Goal: Task Accomplishment & Management: Manage account settings

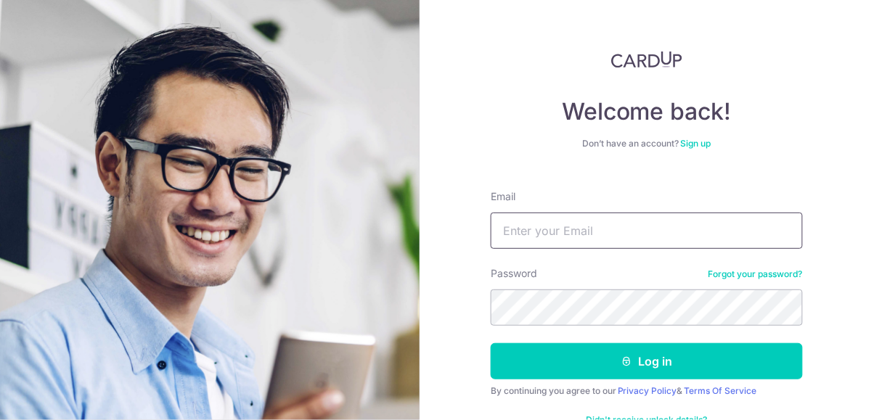
click at [583, 227] on input "Email" at bounding box center [647, 231] width 312 height 36
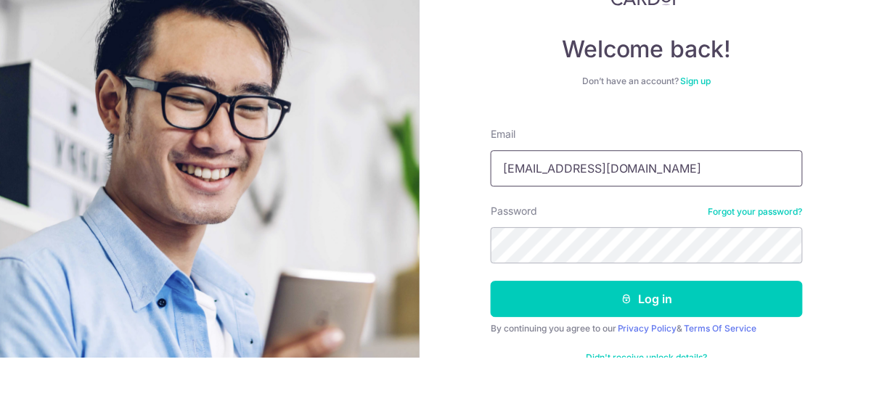
type input "[EMAIL_ADDRESS][DOMAIN_NAME]"
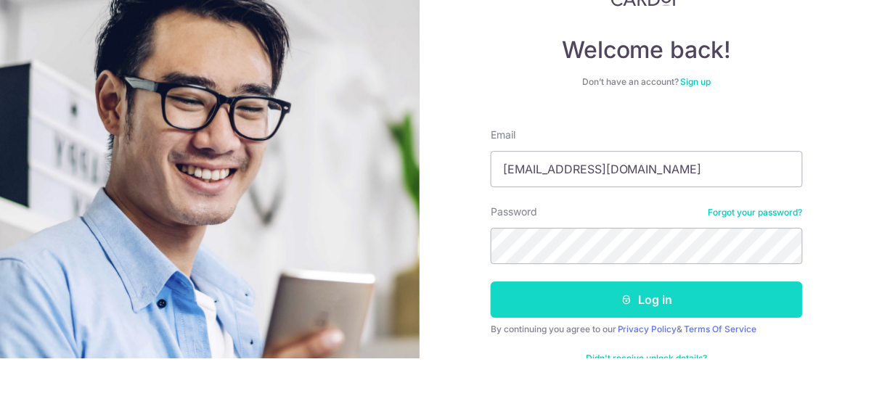
click at [649, 354] on button "Log in" at bounding box center [647, 361] width 312 height 36
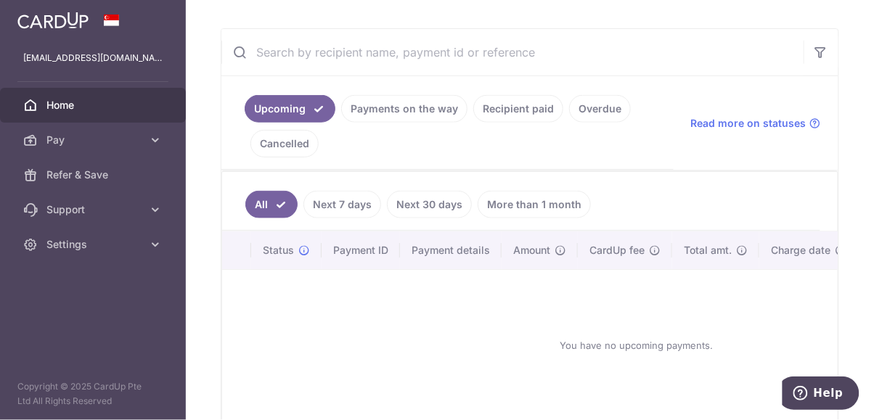
scroll to position [251, 0]
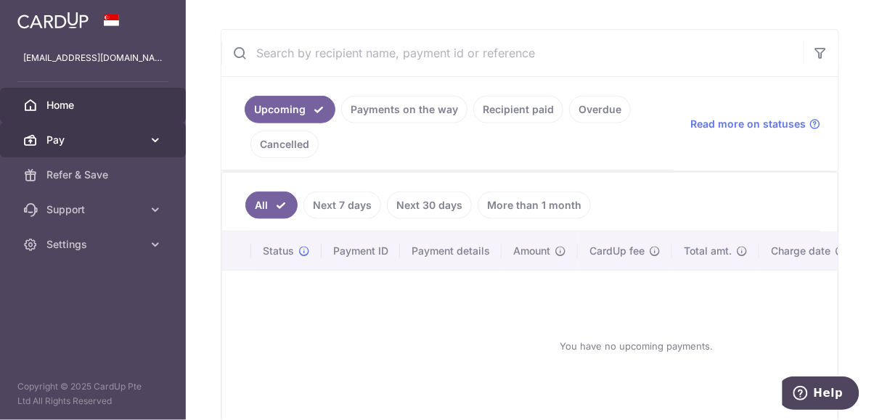
click at [157, 146] on icon at bounding box center [155, 140] width 15 height 15
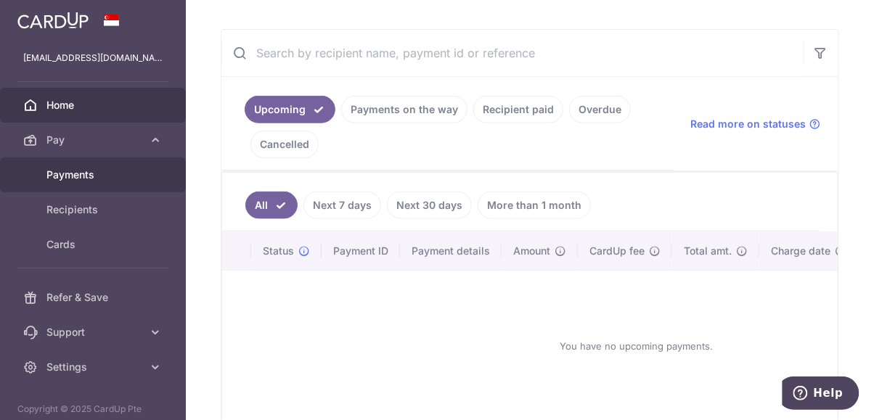
click at [55, 188] on link "Payments" at bounding box center [93, 175] width 186 height 35
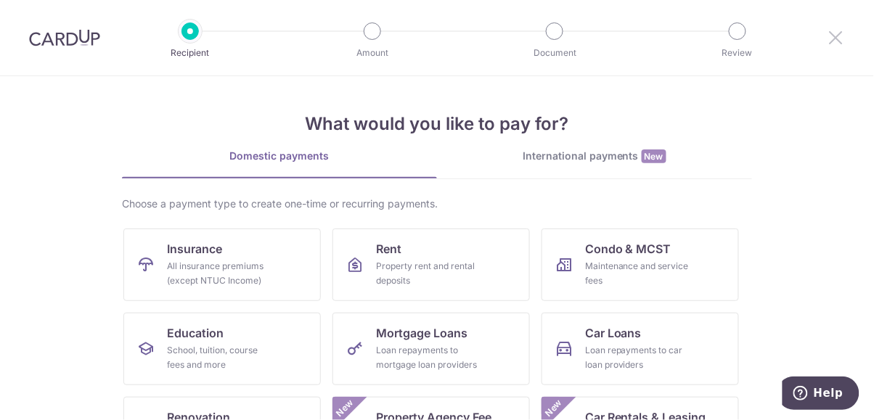
click at [840, 29] on icon at bounding box center [836, 37] width 17 height 18
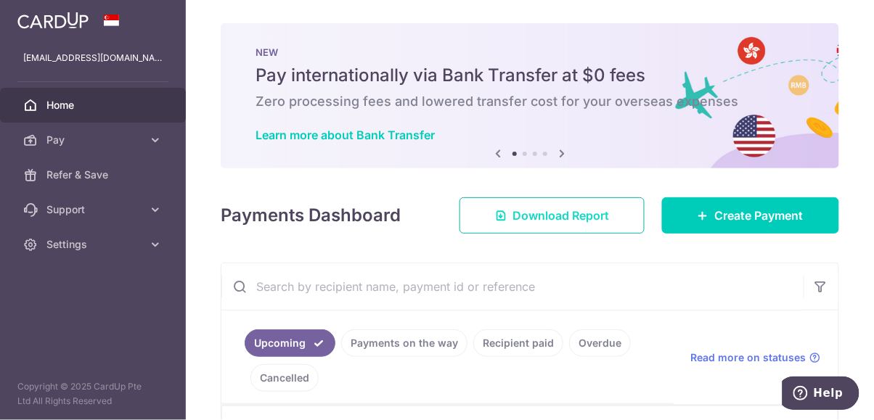
click at [595, 206] on link "Download Report" at bounding box center [552, 216] width 185 height 36
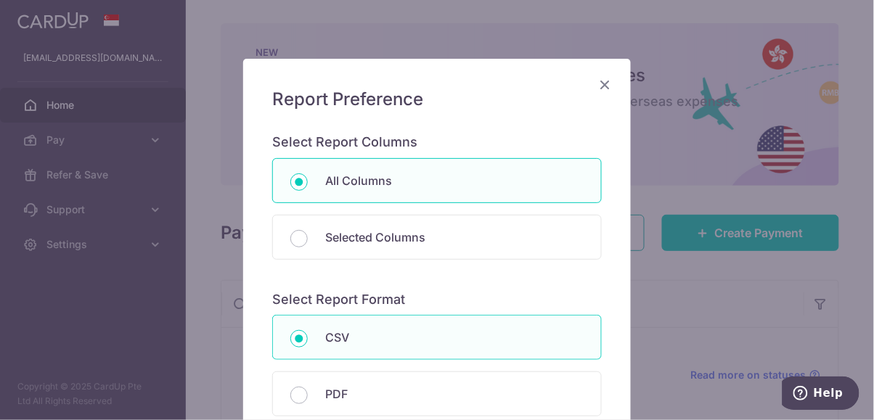
scroll to position [46, 0]
click at [603, 81] on icon "Close" at bounding box center [604, 85] width 17 height 18
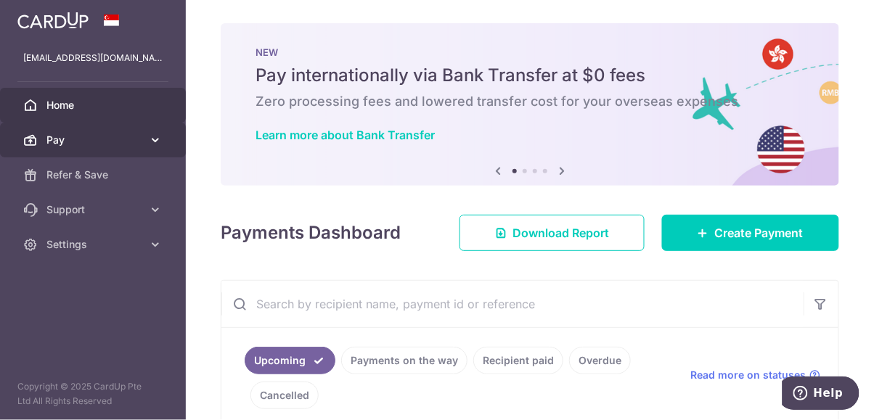
click at [156, 147] on link "Pay" at bounding box center [93, 140] width 186 height 35
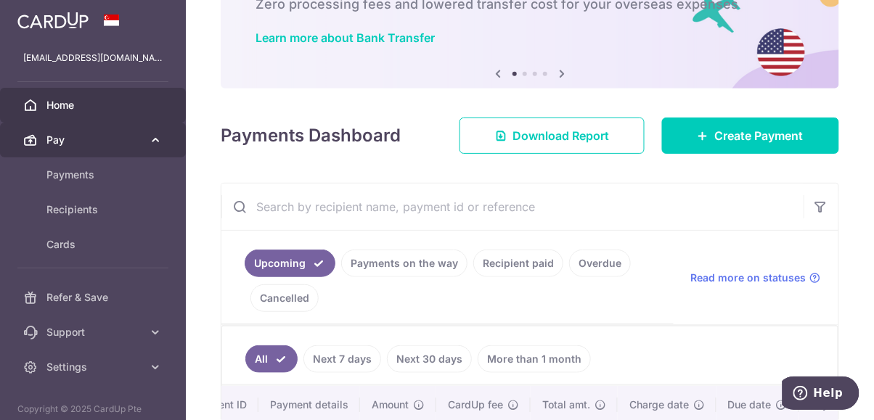
scroll to position [102, 0]
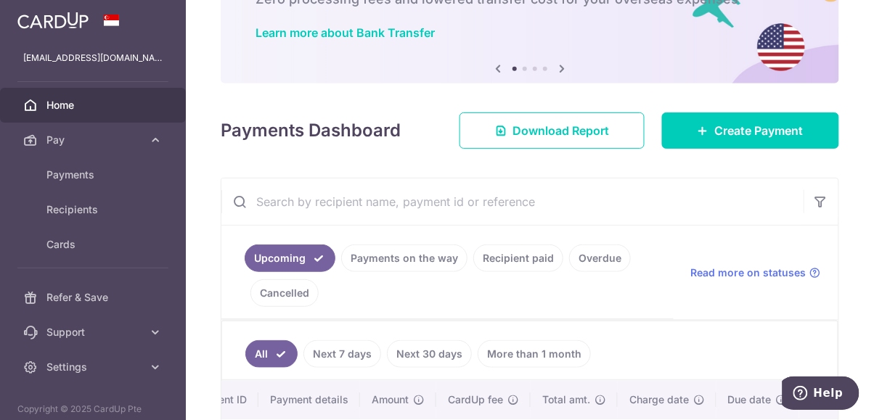
click at [593, 259] on link "Overdue" at bounding box center [600, 259] width 62 height 28
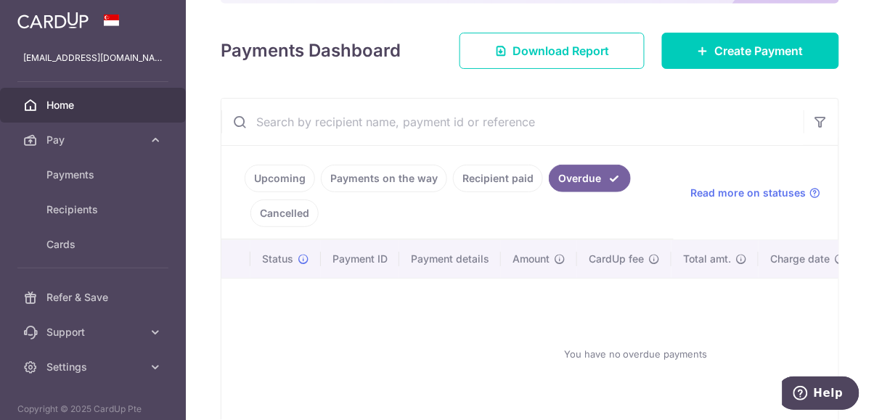
click at [512, 186] on link "Recipient paid" at bounding box center [498, 179] width 90 height 28
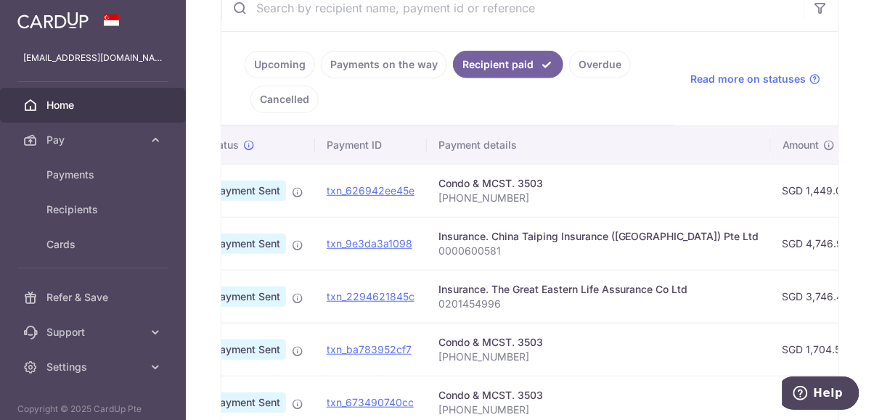
scroll to position [0, 0]
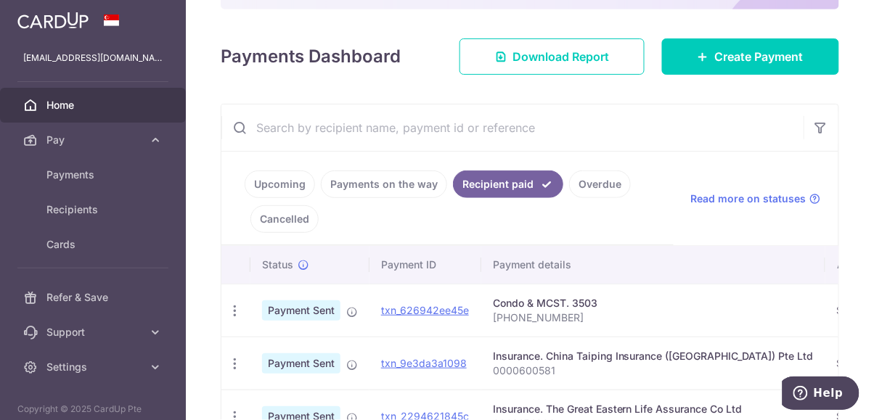
click at [294, 221] on link "Cancelled" at bounding box center [285, 220] width 68 height 28
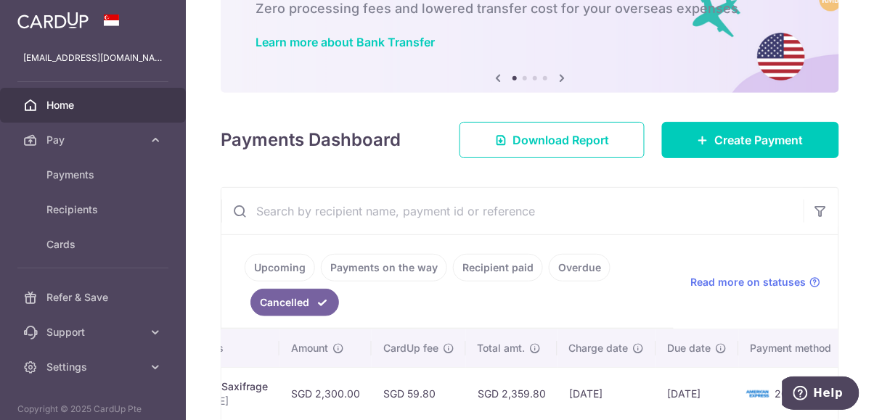
scroll to position [0, 374]
click at [357, 272] on link "Payments on the way" at bounding box center [384, 268] width 126 height 28
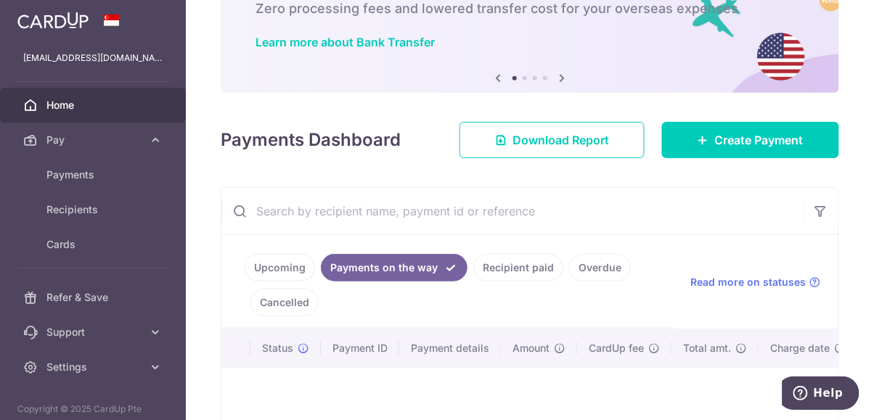
click at [282, 264] on link "Upcoming" at bounding box center [280, 268] width 70 height 28
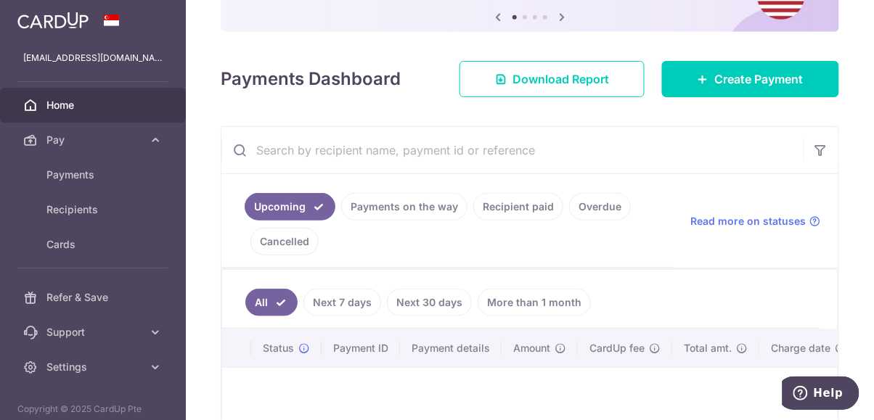
scroll to position [153, 0]
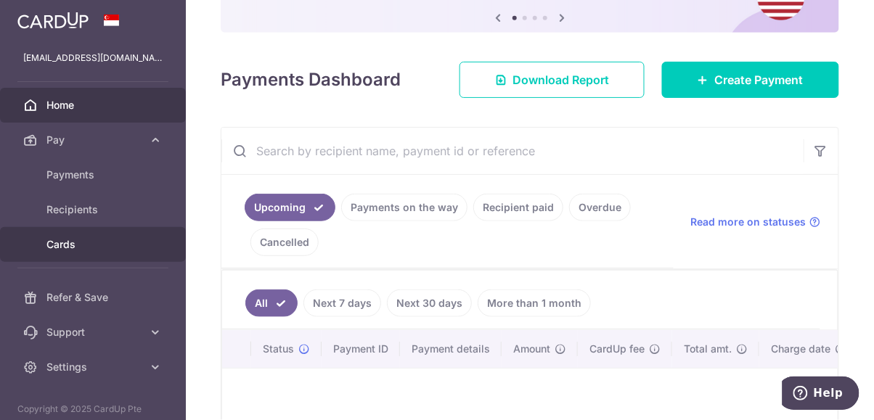
click at [144, 242] on link "Cards" at bounding box center [93, 244] width 186 height 35
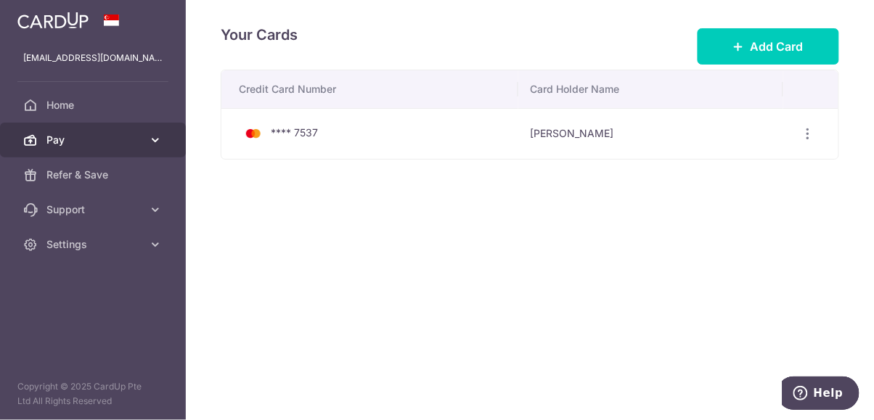
click at [163, 137] on link "Pay" at bounding box center [93, 140] width 186 height 35
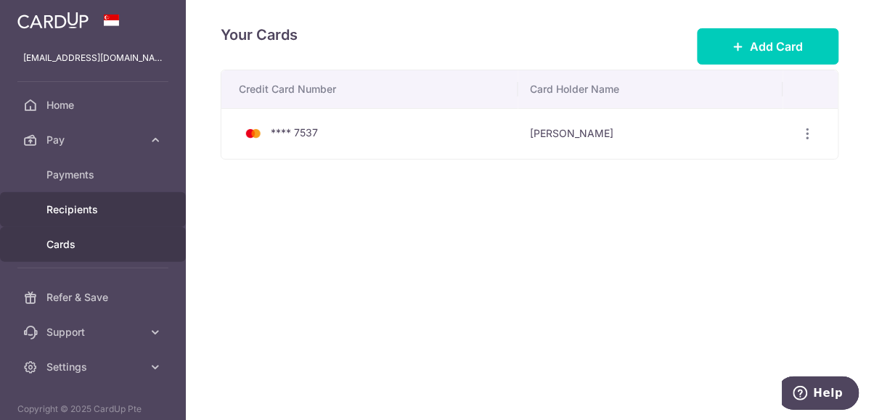
click at [145, 216] on link "Recipients" at bounding box center [93, 209] width 186 height 35
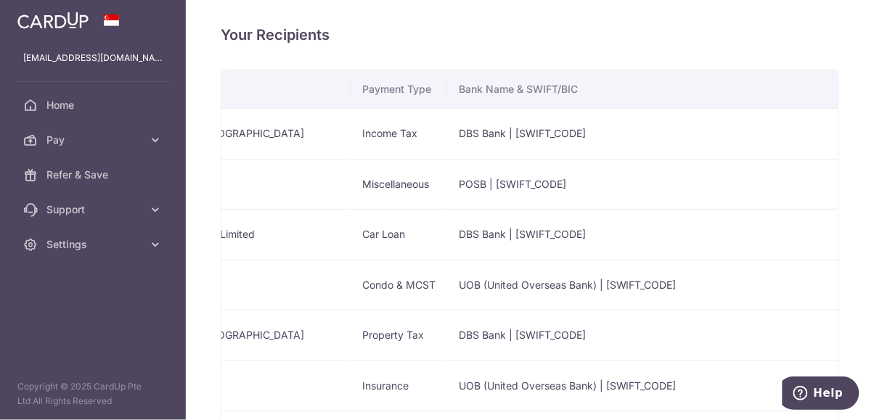
scroll to position [0, 505]
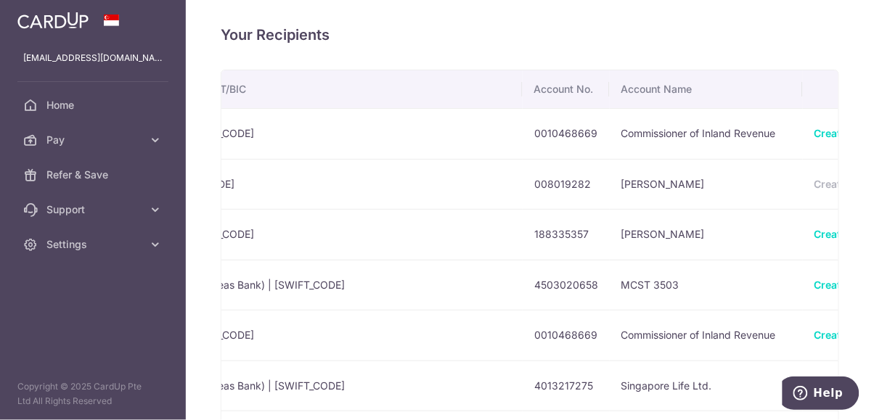
click at [813, 190] on table "Name Payment Type Bank Name & SWIFT/BIC Account No. Account Name Inland Revenue…" at bounding box center [338, 291] width 1245 height 442
click at [817, 179] on table "Name Payment Type Bank Name & SWIFT/BIC Account No. Account Name Inland Revenue…" at bounding box center [338, 291] width 1245 height 442
click at [812, 183] on table "Name Payment Type Bank Name & SWIFT/BIC Account No. Account Name Inland Revenue…" at bounding box center [338, 291] width 1245 height 442
click at [818, 174] on table "Name Payment Type Bank Name & SWIFT/BIC Account No. Account Name Inland Revenue…" at bounding box center [338, 291] width 1245 height 442
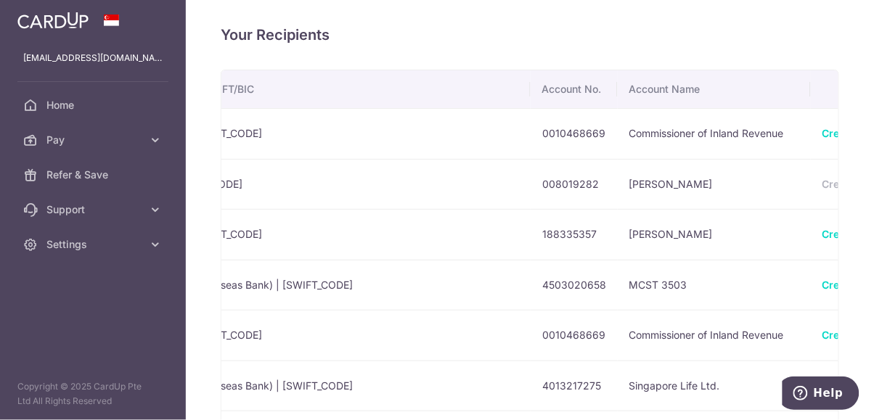
scroll to position [0, 494]
click at [829, 182] on table "Name Payment Type Bank Name & SWIFT/BIC Account No. Account Name Inland Revenue…" at bounding box center [350, 291] width 1245 height 442
click at [819, 179] on table "Name Payment Type Bank Name & SWIFT/BIC Account No. Account Name Inland Revenue…" at bounding box center [350, 291] width 1245 height 442
click at [860, 167] on div at bounding box center [437, 210] width 874 height 420
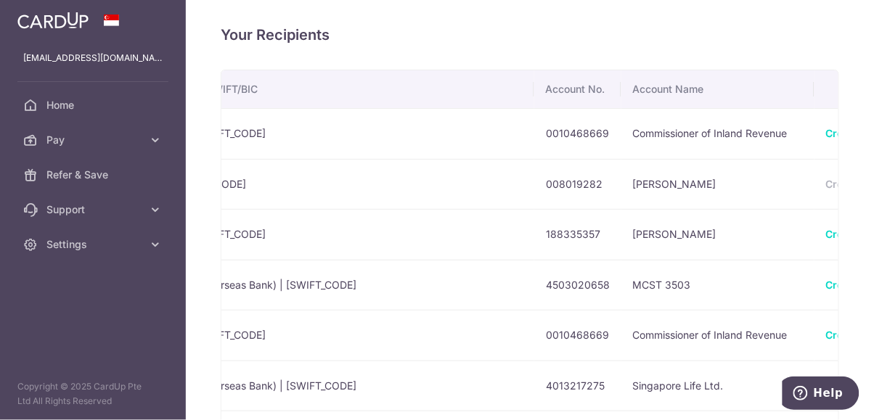
click at [827, 176] on table "Name Payment Type Bank Name & SWIFT/BIC Account No. Account Name Inland Revenue…" at bounding box center [350, 291] width 1245 height 442
click at [826, 181] on table "Name Payment Type Bank Name & SWIFT/BIC Account No. Account Name Inland Revenue…" at bounding box center [350, 291] width 1245 height 442
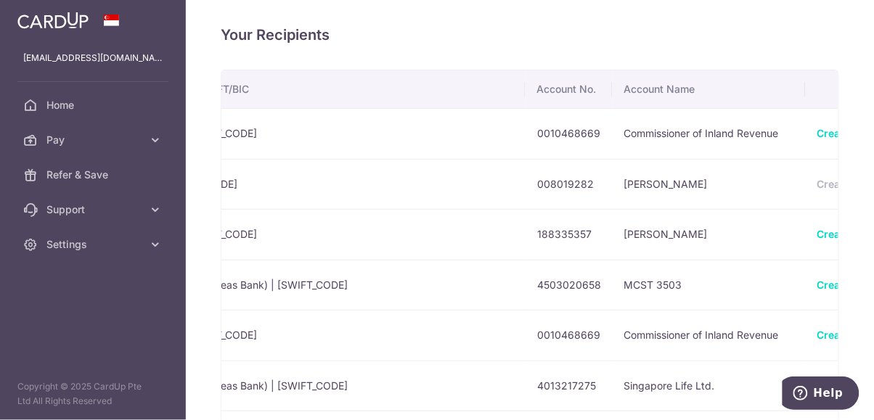
scroll to position [0, 505]
click at [816, 185] on table "Name Payment Type Bank Name & SWIFT/BIC Account No. Account Name Inland Revenue…" at bounding box center [338, 291] width 1245 height 442
click at [859, 195] on div at bounding box center [437, 210] width 874 height 420
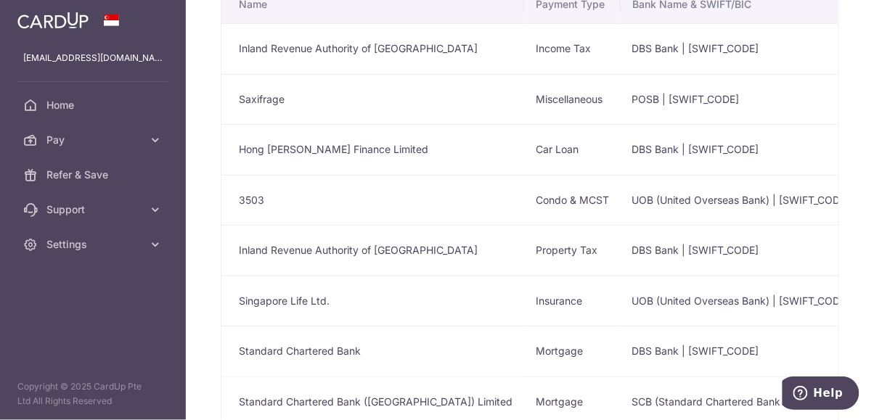
scroll to position [113, 0]
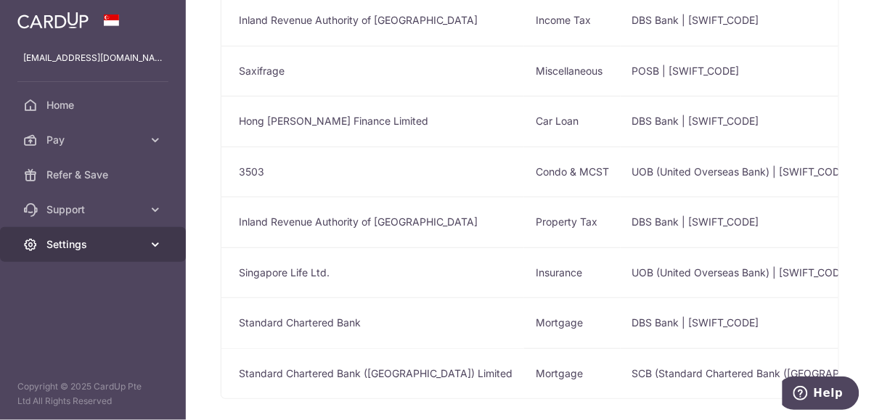
click at [159, 255] on link "Settings" at bounding box center [93, 244] width 186 height 35
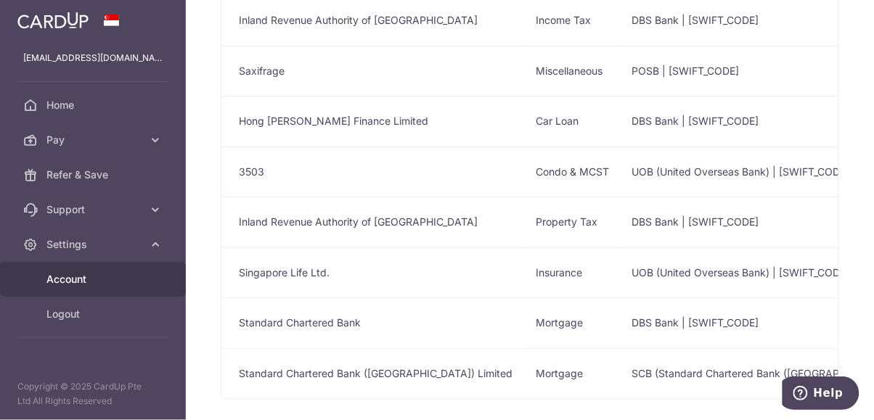
click at [134, 286] on span "Account" at bounding box center [94, 279] width 96 height 15
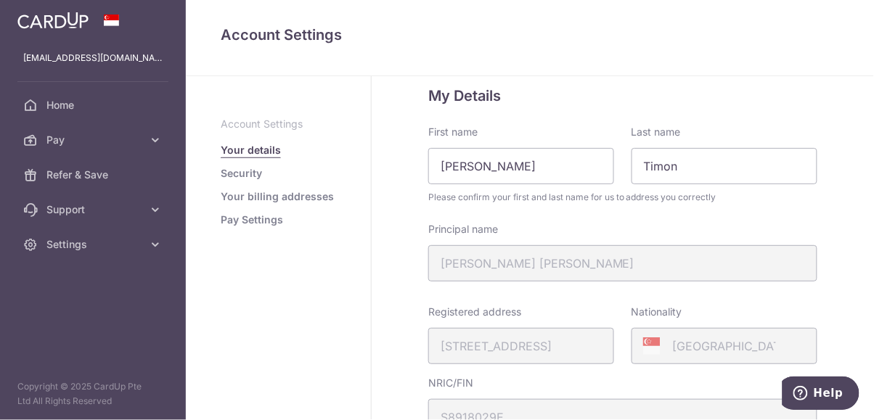
scroll to position [32, 0]
click at [594, 166] on input "Chiong Kai Xiang" at bounding box center [521, 167] width 186 height 36
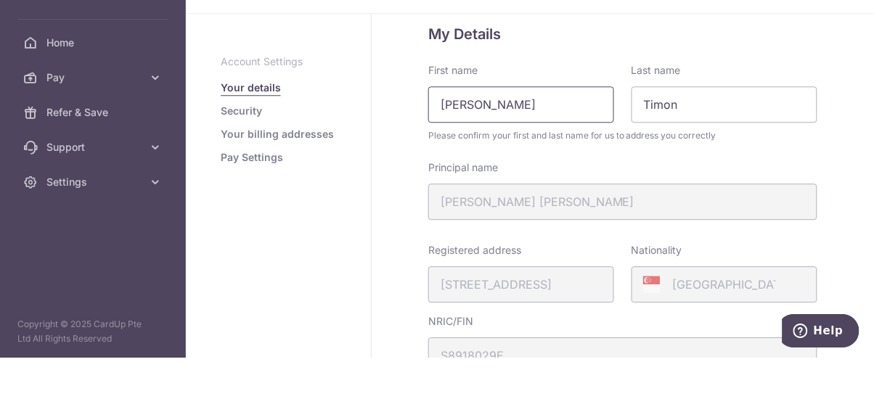
type input "[PERSON_NAME]"
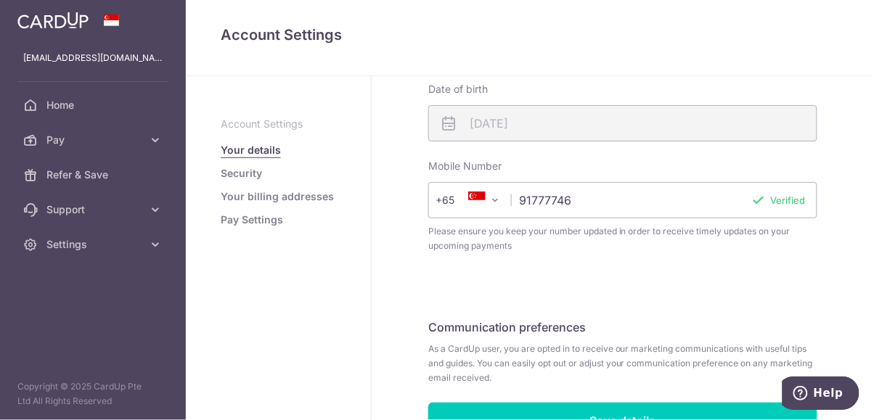
scroll to position [442, 0]
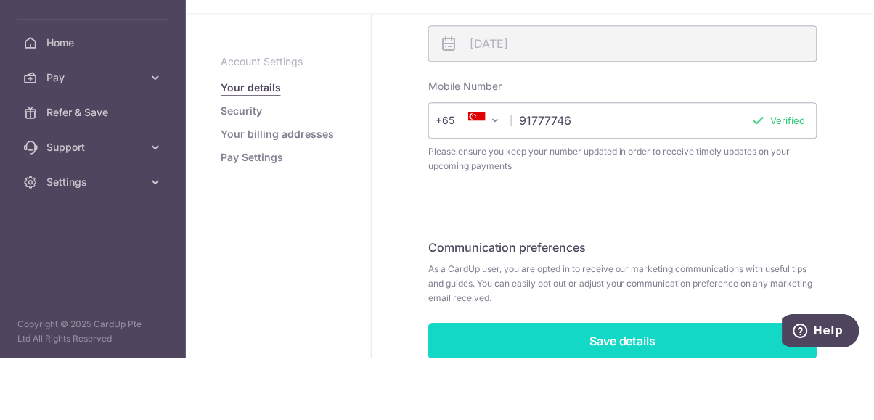
type input "[PERSON_NAME]"
click at [662, 410] on form "My Details First name Timon Kai Xiang Last name Chiong Please confirm your firs…" at bounding box center [622, 48] width 389 height 747
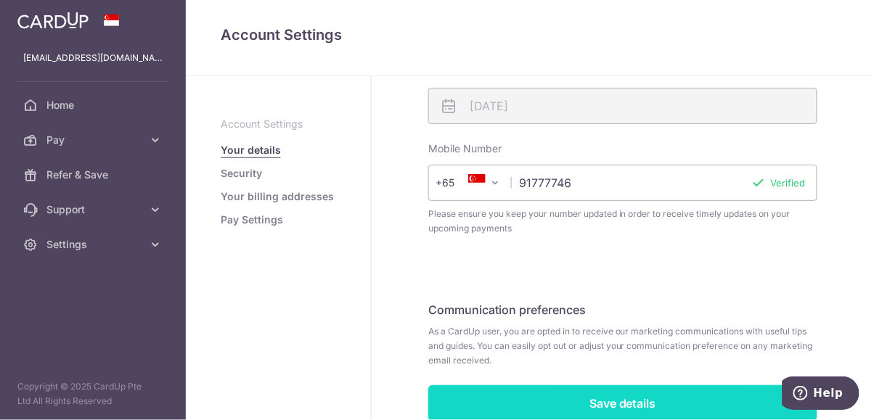
click at [694, 397] on input "Save details" at bounding box center [622, 404] width 389 height 36
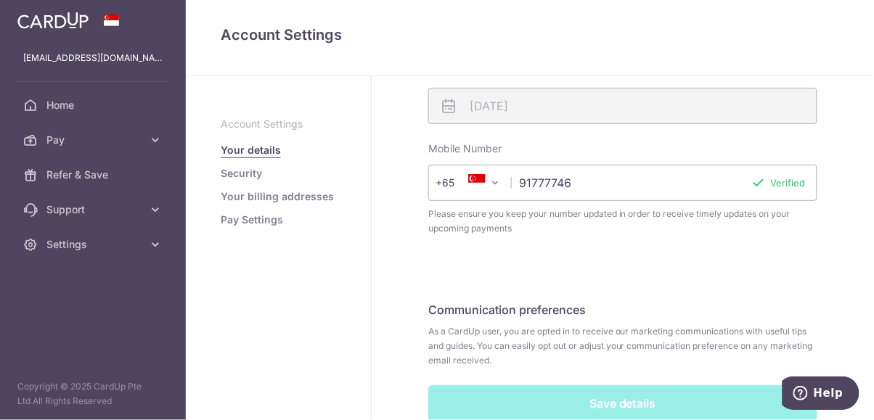
click at [324, 203] on link "Your billing addresses" at bounding box center [277, 197] width 113 height 15
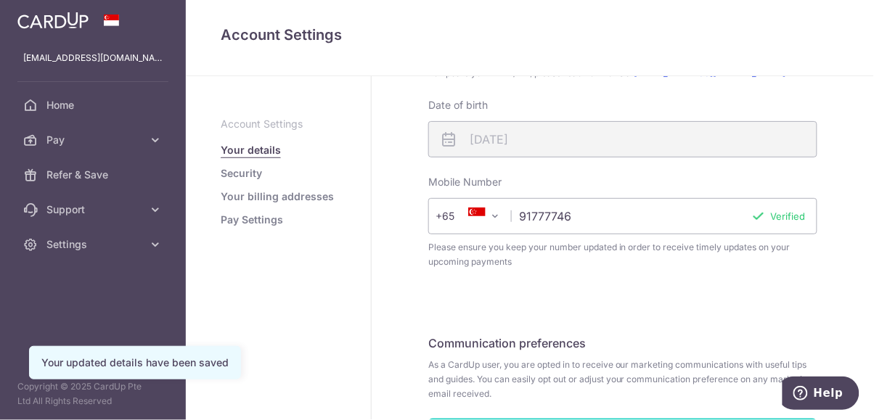
scroll to position [404, 0]
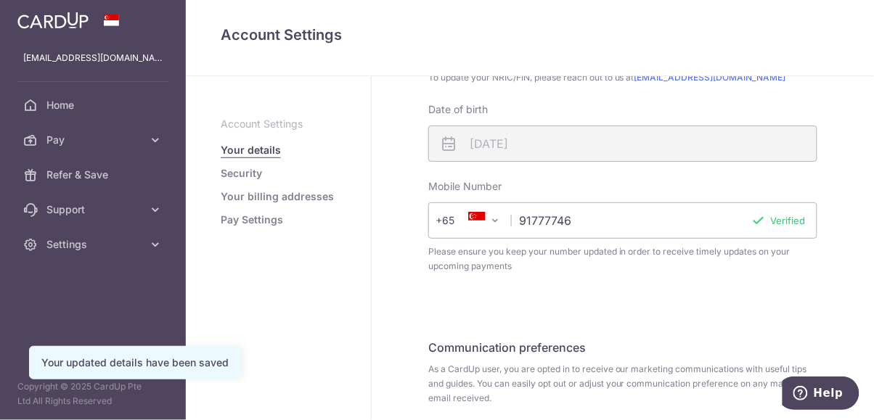
click at [326, 196] on link "Your billing addresses" at bounding box center [277, 197] width 113 height 15
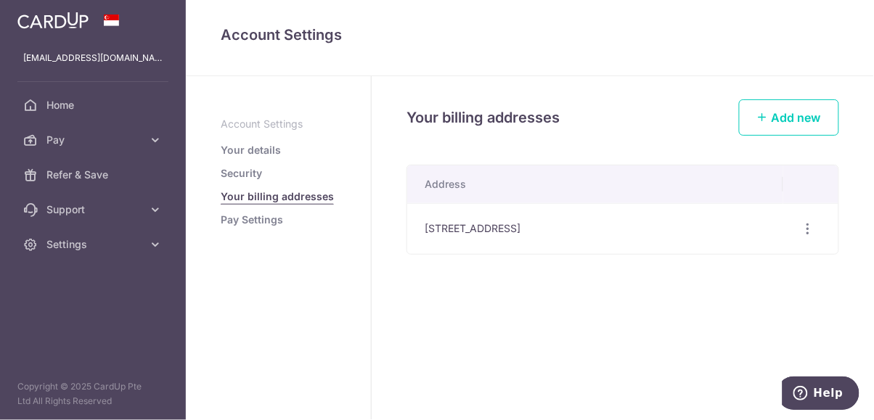
click at [316, 174] on li "Security" at bounding box center [278, 173] width 115 height 15
click at [250, 178] on link "Security" at bounding box center [241, 173] width 41 height 15
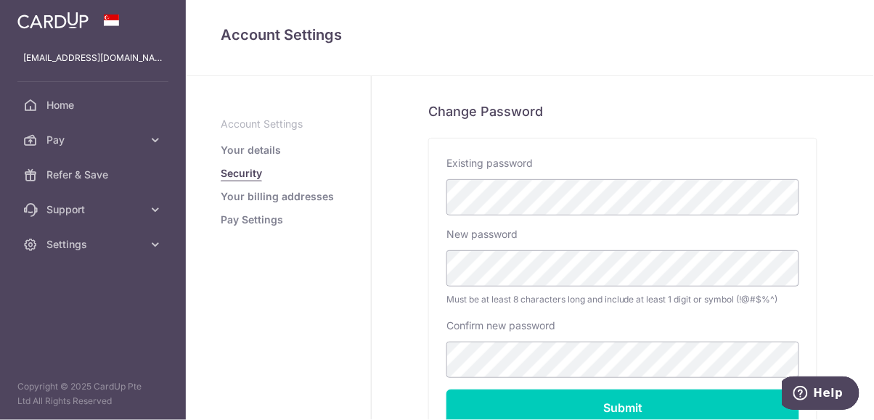
scroll to position [278, 0]
click at [275, 222] on link "Pay Settings" at bounding box center [252, 220] width 62 height 15
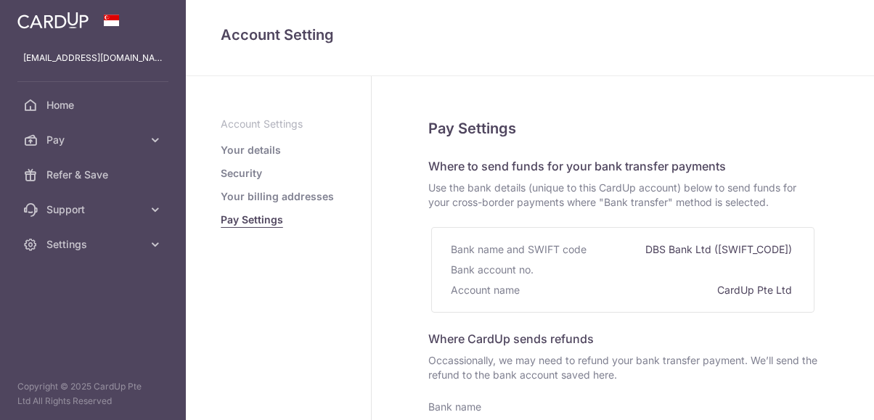
select select
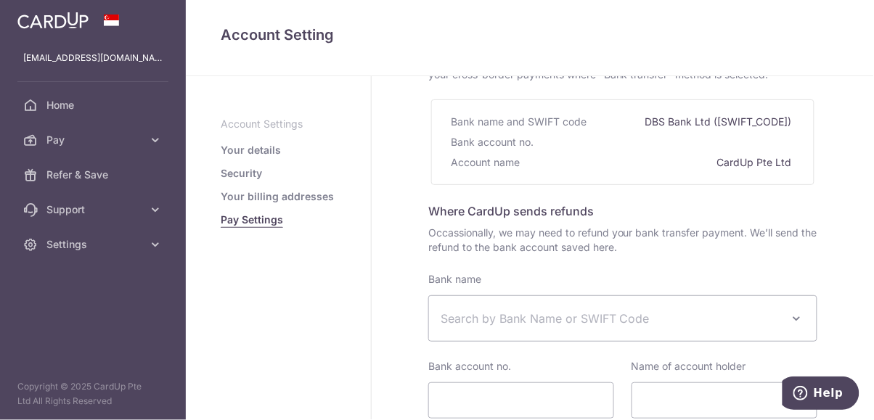
scroll to position [134, 0]
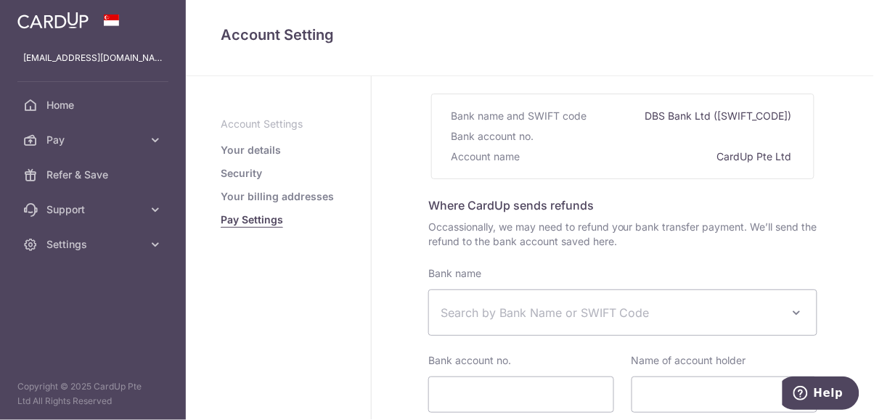
click at [626, 328] on span "Search by Bank Name or SWIFT Code" at bounding box center [623, 312] width 388 height 45
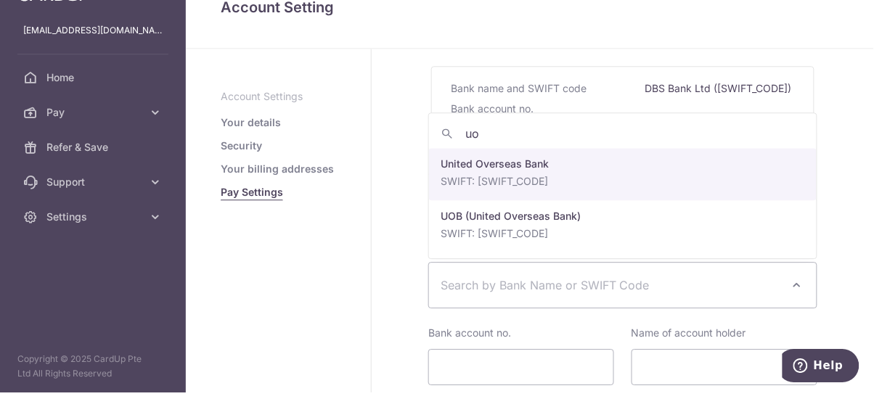
type input "u"
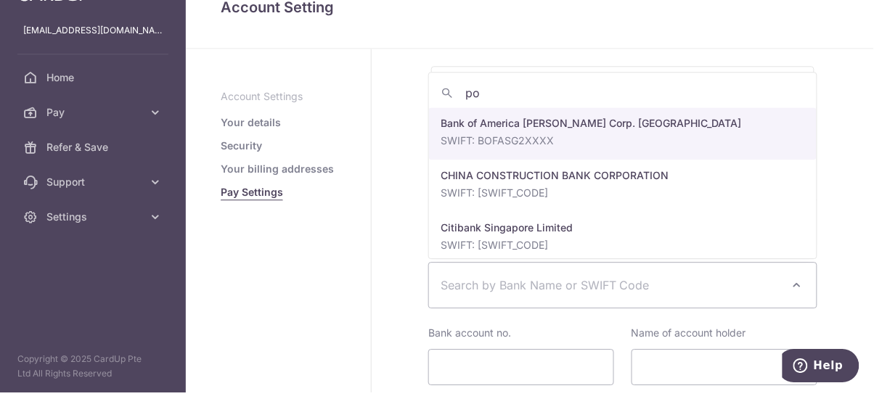
type input "p"
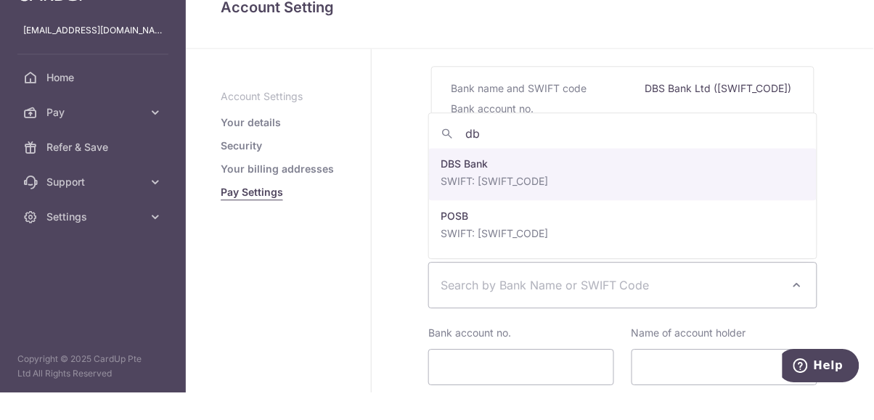
type input "dbs"
select select "6"
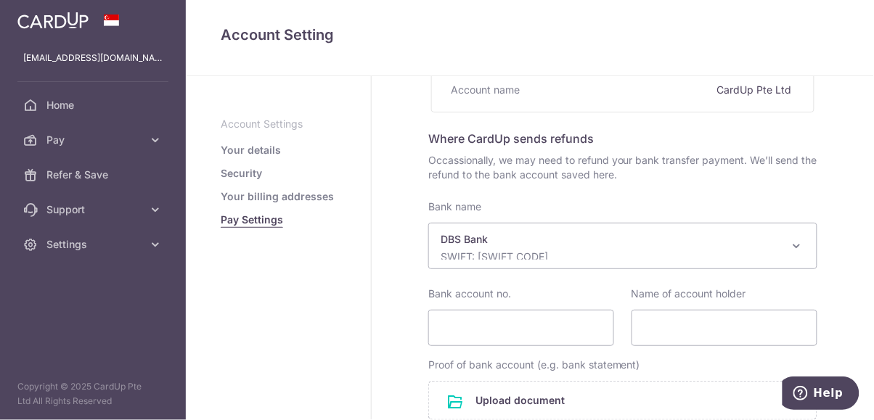
scroll to position [237, 0]
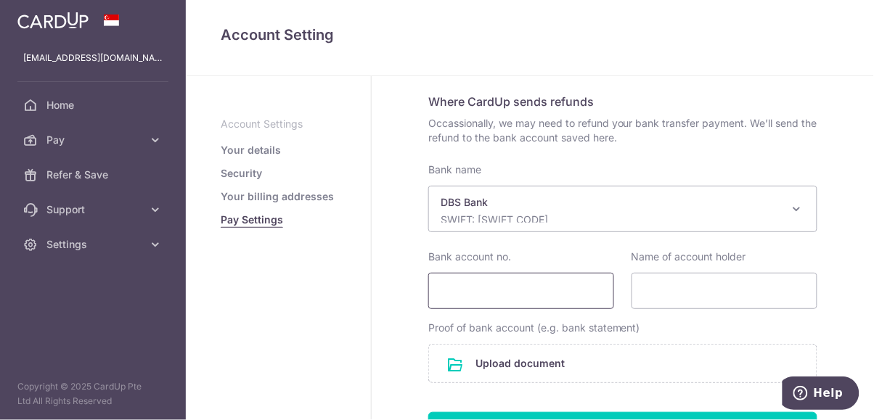
click at [556, 291] on input "Bank account no." at bounding box center [521, 291] width 186 height 36
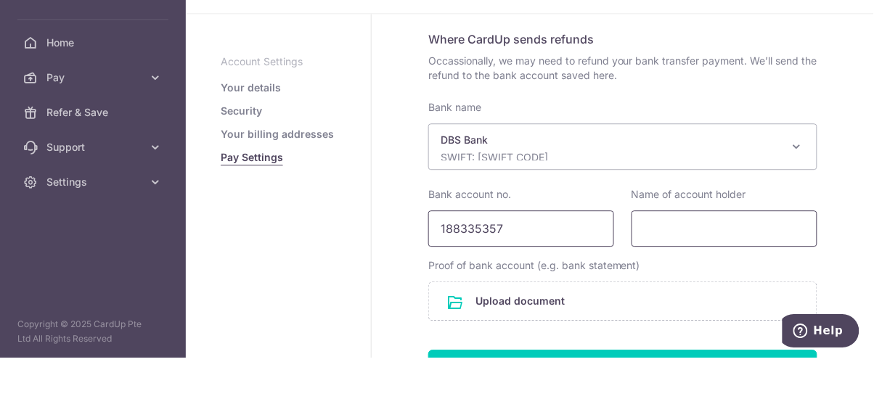
type input "188335357"
click at [683, 292] on input "Name of account holder" at bounding box center [725, 291] width 186 height 36
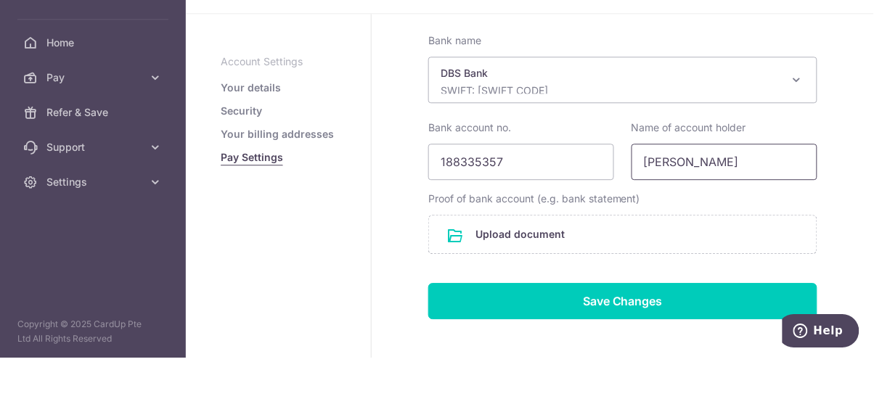
scroll to position [300, 0]
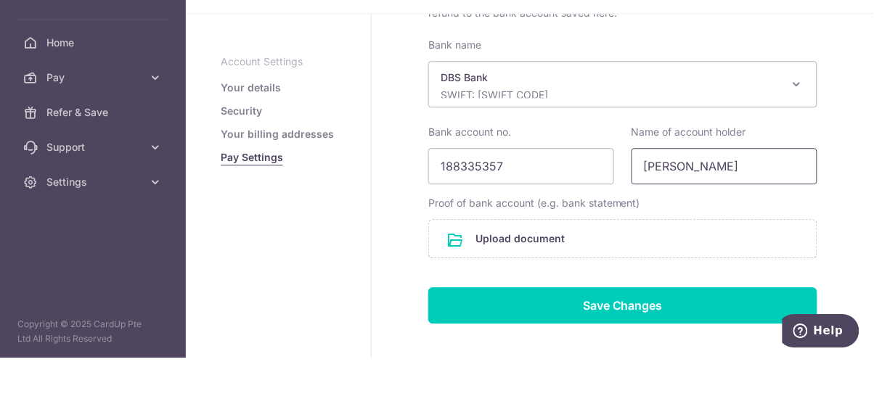
type input "Timon Chiong K"
click at [253, 169] on link "Security" at bounding box center [241, 173] width 41 height 15
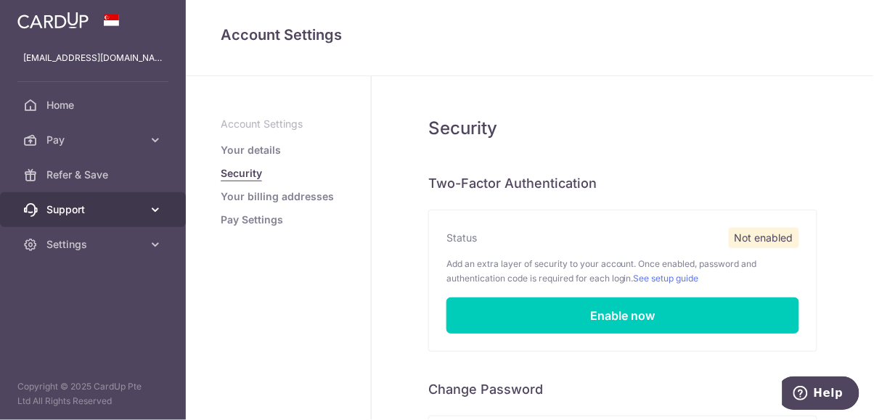
click at [150, 206] on icon at bounding box center [155, 210] width 15 height 15
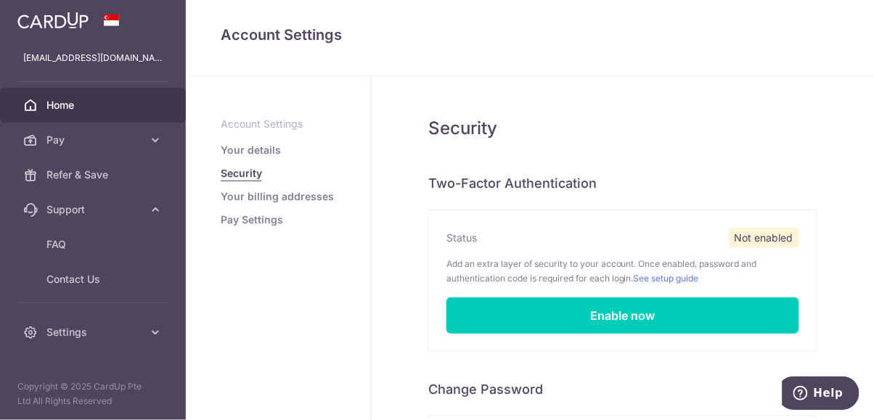
click at [121, 104] on span "Home" at bounding box center [94, 105] width 96 height 15
